Goal: Information Seeking & Learning: Learn about a topic

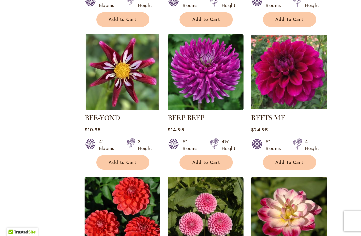
scroll to position [1434, 0]
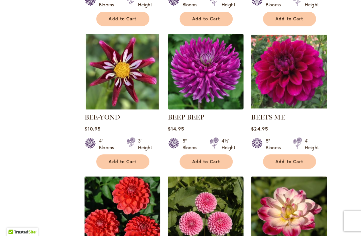
click at [291, 70] on img at bounding box center [283, 74] width 74 height 74
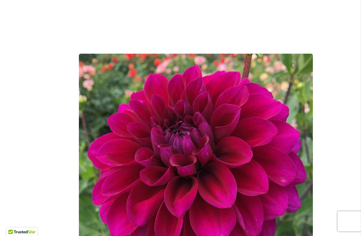
scroll to position [135, 0]
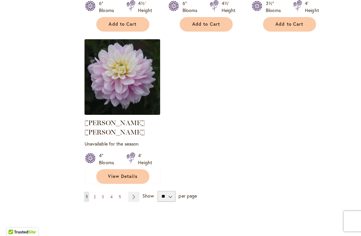
scroll to position [3130, 0]
click at [134, 192] on link "Page Next" at bounding box center [131, 197] width 11 height 10
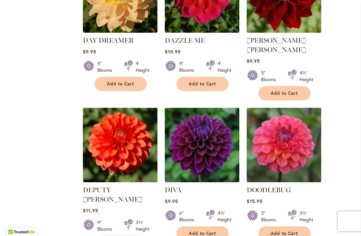
scroll to position [1828, 0]
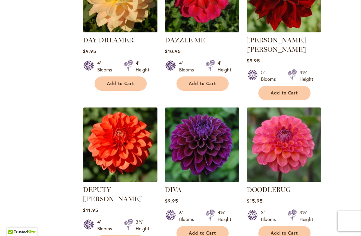
click at [283, 186] on link "DOODLEBUG" at bounding box center [268, 190] width 44 height 8
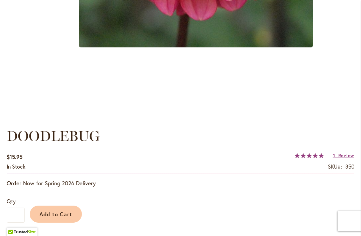
scroll to position [354, 0]
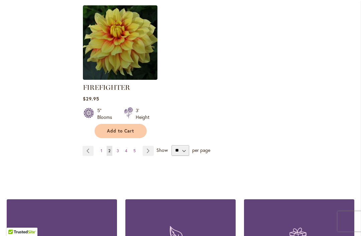
scroll to position [3234, 0]
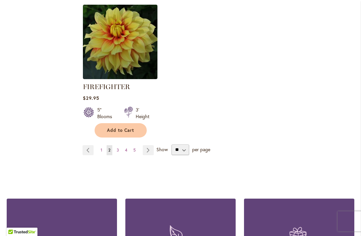
click at [147, 145] on link "Page Next" at bounding box center [148, 150] width 11 height 10
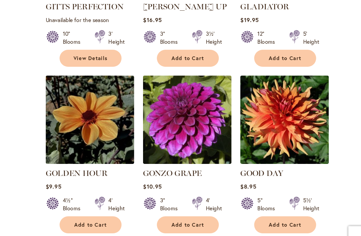
scroll to position [1433, 0]
click at [165, 163] on link "GONZO GRAPE" at bounding box center [189, 167] width 49 height 8
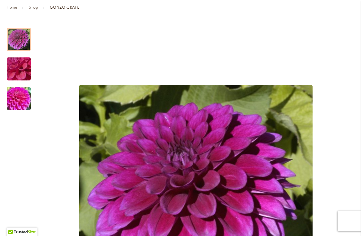
scroll to position [104, 0]
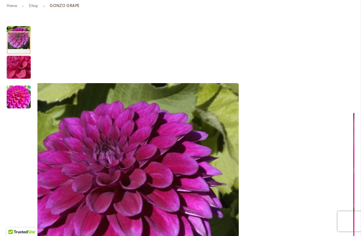
click at [21, 69] on img "GONZO GRAPE" at bounding box center [19, 67] width 48 height 36
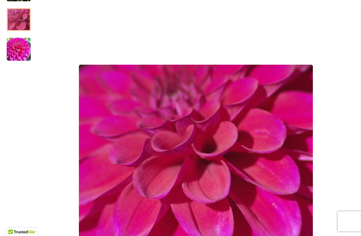
scroll to position [155, 0]
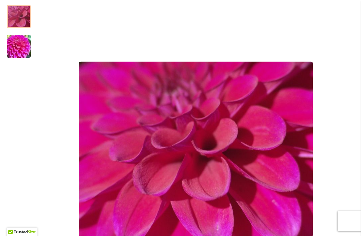
click at [25, 57] on img "GONZO GRAPE" at bounding box center [19, 46] width 48 height 36
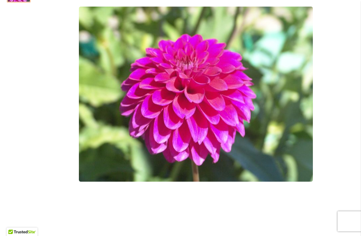
scroll to position [201, 0]
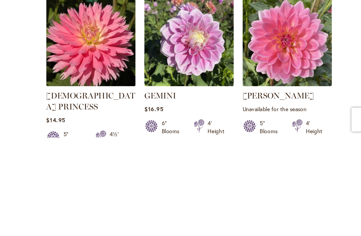
scroll to position [819, 0]
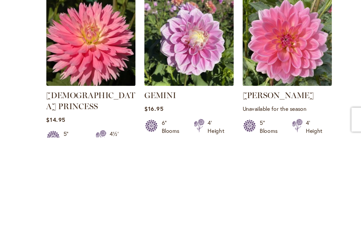
click at [246, 197] on link "GERRIE HOEK" at bounding box center [275, 201] width 59 height 8
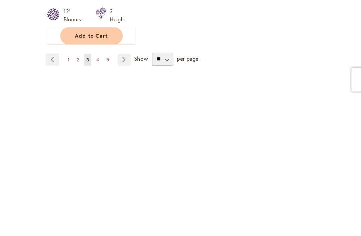
scroll to position [3195, 0]
click at [101, 0] on html "Skip to Accessibility Information The store will not work correctly in the case…" at bounding box center [180, 118] width 361 height 236
click at [104, 0] on html "Skip to Accessibility Information The store will not work correctly in the case…" at bounding box center [180, 118] width 361 height 236
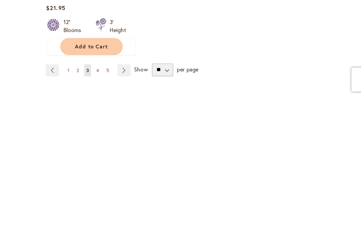
scroll to position [3186, 0]
click at [102, 0] on html "Skip to Accessibility Information The store will not work correctly in the case…" at bounding box center [180, 118] width 361 height 236
click at [82, 0] on html "Skip to Accessibility Information The store will not work correctly in the case…" at bounding box center [180, 118] width 361 height 236
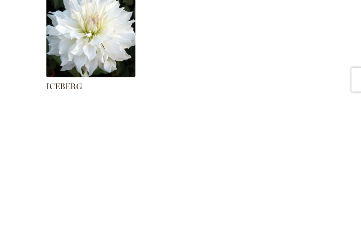
scroll to position [3119, 0]
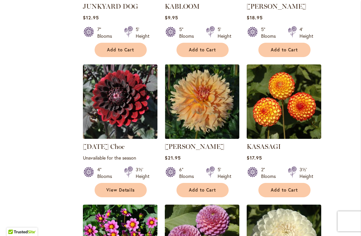
scroll to position [1142, 0]
click at [96, 143] on link "[DATE] Choc" at bounding box center [104, 147] width 42 height 8
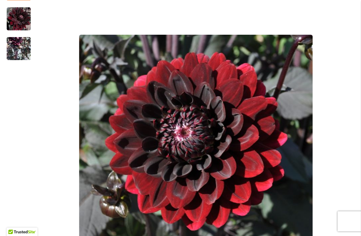
scroll to position [140, 0]
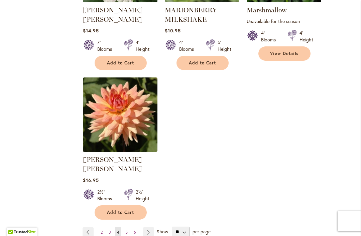
scroll to position [3139, 0]
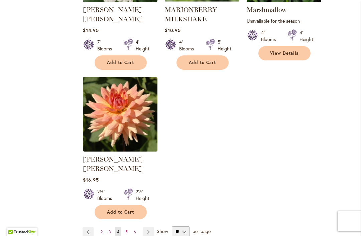
click at [129, 227] on link "Page 5" at bounding box center [127, 232] width 6 height 10
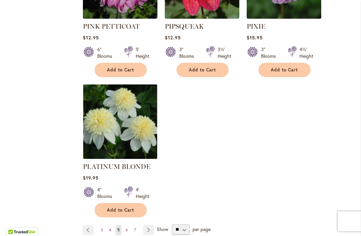
scroll to position [3145, 0]
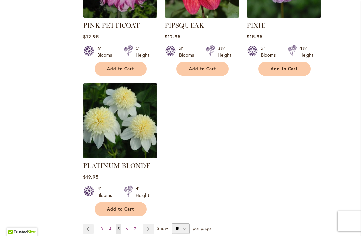
click at [127, 226] on span "6" at bounding box center [127, 228] width 2 height 5
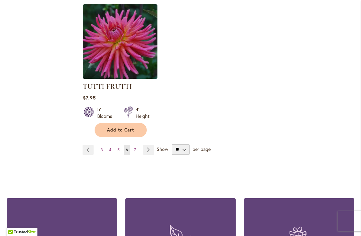
scroll to position [3178, 0]
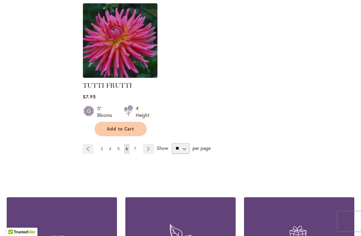
click at [135, 146] on span "7" at bounding box center [135, 148] width 2 height 5
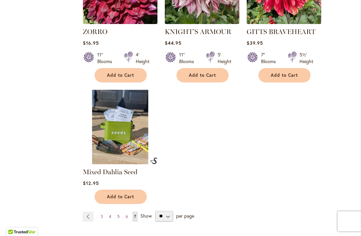
scroll to position [1384, 0]
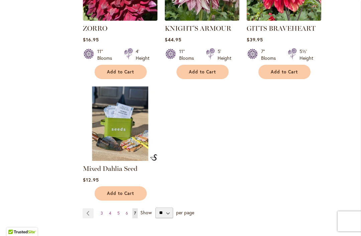
click at [104, 165] on link "Mixed Dahlia Seed" at bounding box center [110, 169] width 54 height 8
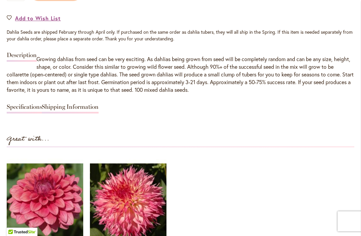
scroll to position [596, 0]
